Goal: Navigation & Orientation: Go to known website

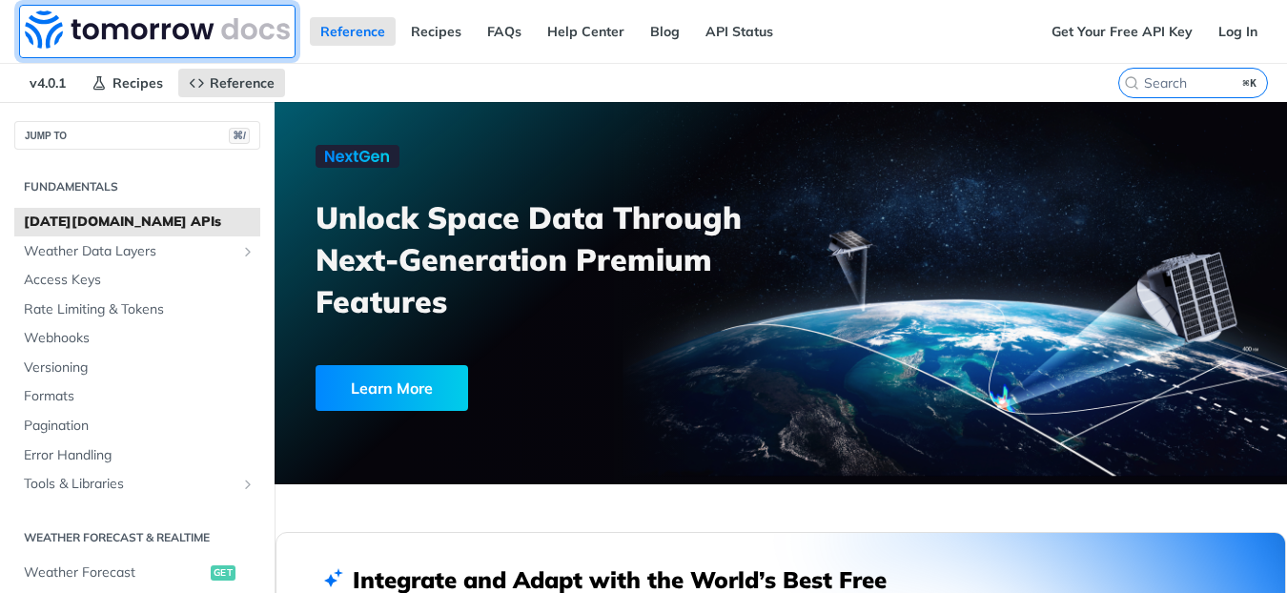
click at [37, 28] on img at bounding box center [157, 29] width 265 height 38
click at [42, 28] on img at bounding box center [157, 29] width 265 height 38
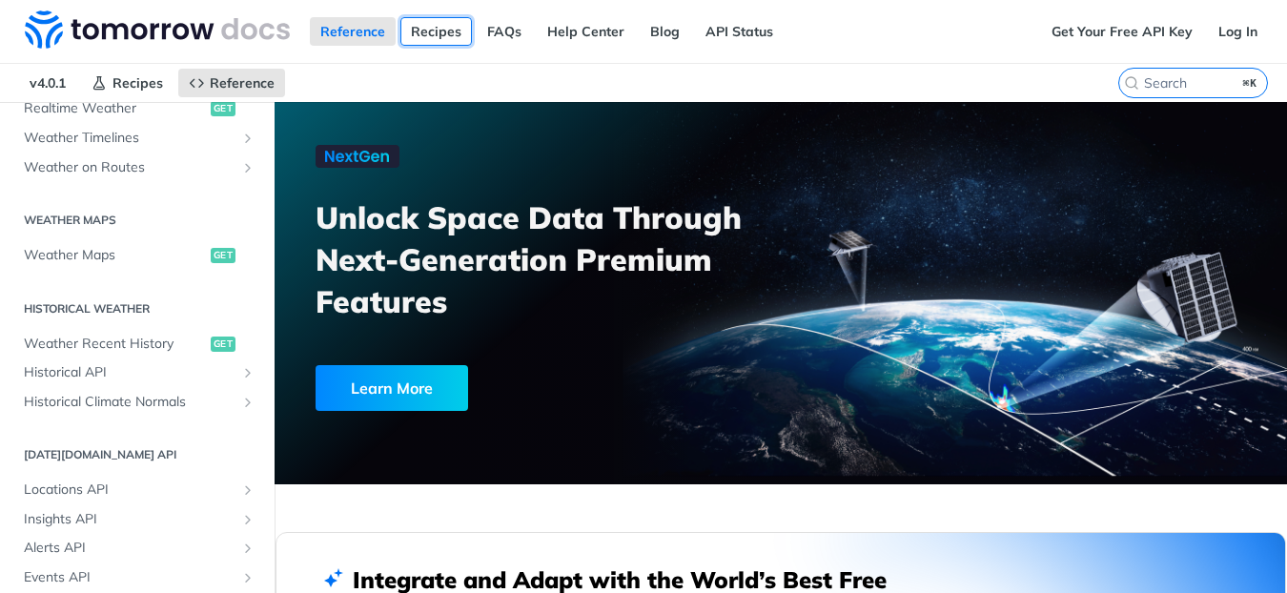
click at [410, 31] on link "Recipes" at bounding box center [436, 31] width 72 height 29
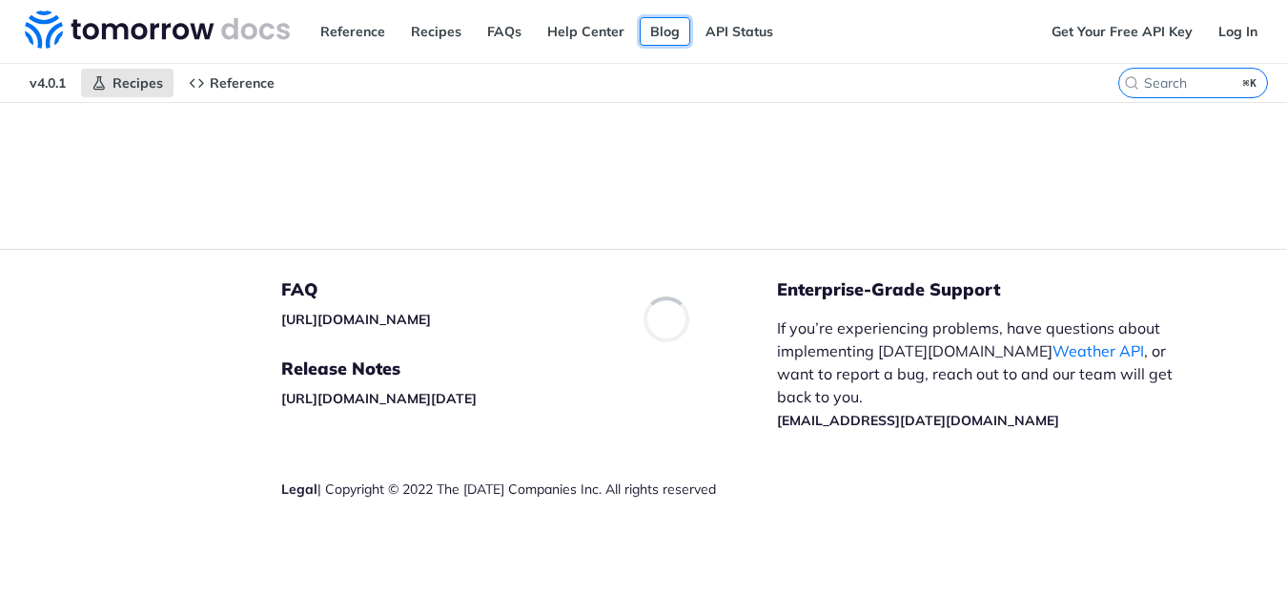
click at [665, 31] on link "Blog" at bounding box center [665, 31] width 51 height 29
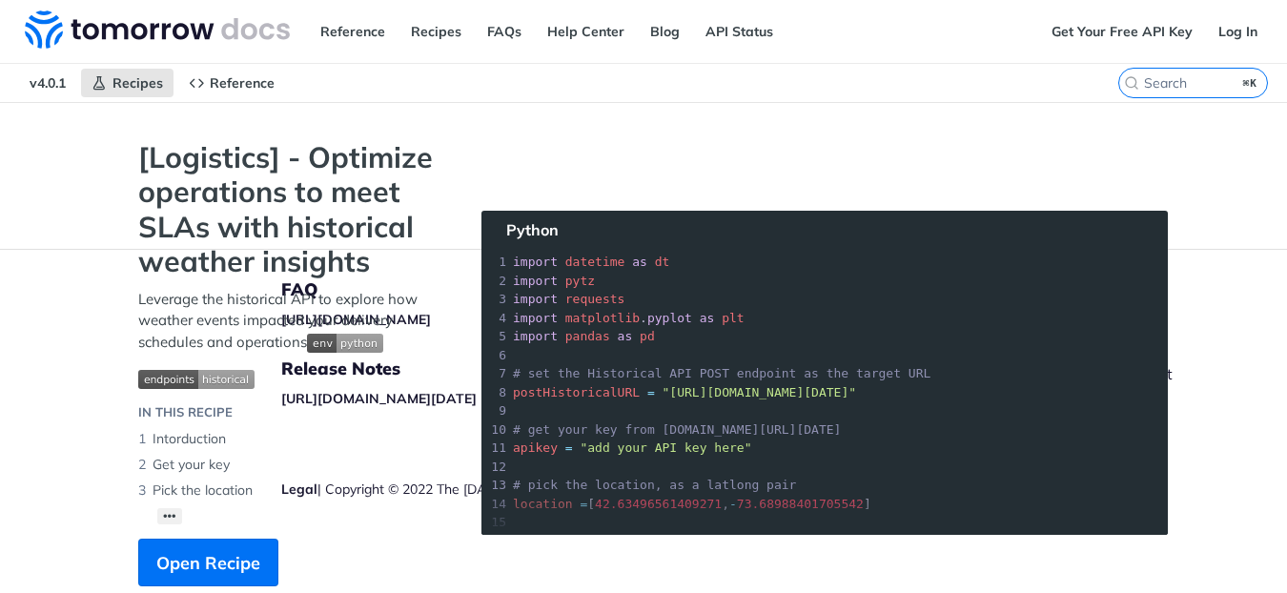
click at [37, 82] on span "v4.0.1" at bounding box center [47, 83] width 57 height 29
click at [51, 36] on img at bounding box center [157, 29] width 265 height 38
